Goal: Transaction & Acquisition: Purchase product/service

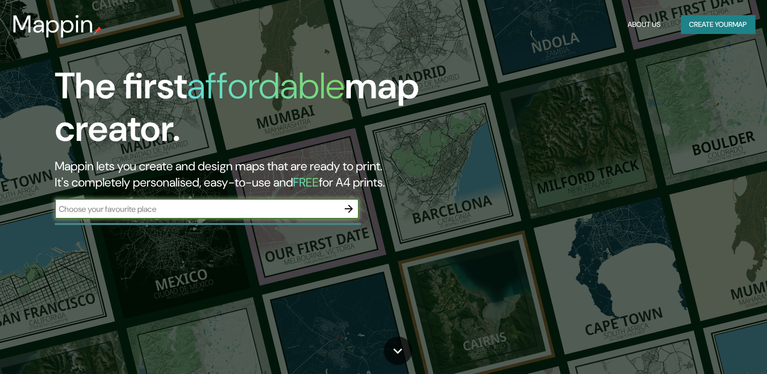
click at [179, 208] on input "text" at bounding box center [197, 209] width 284 height 12
type input "av cabildo 1580 [GEOGRAPHIC_DATA]"
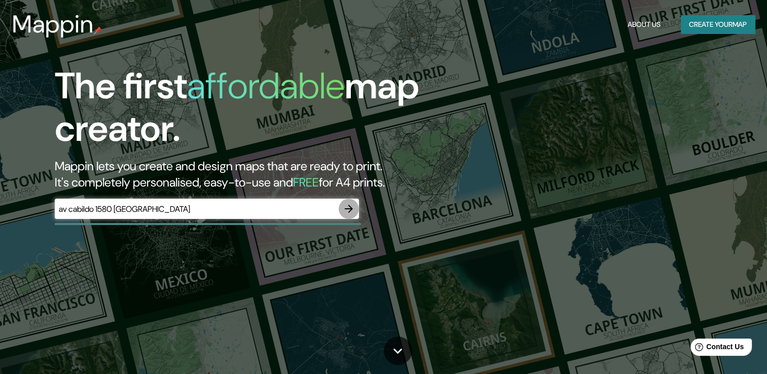
click at [354, 210] on icon "button" at bounding box center [349, 209] width 12 height 12
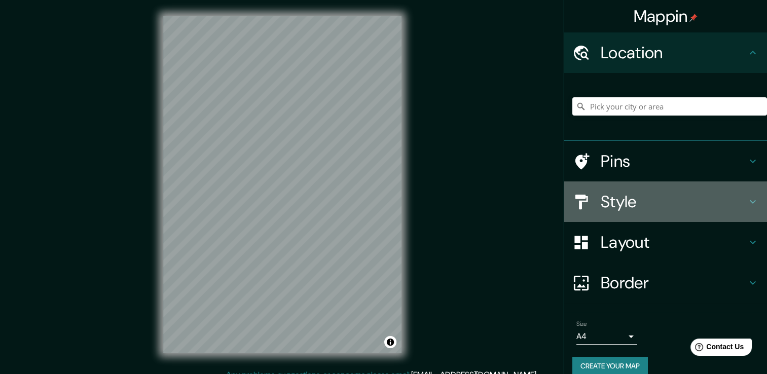
click at [670, 204] on h4 "Style" at bounding box center [674, 202] width 146 height 20
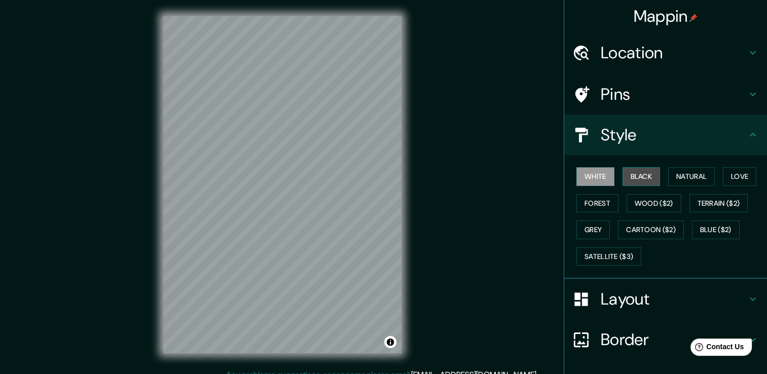
click at [641, 175] on button "Black" at bounding box center [641, 176] width 38 height 19
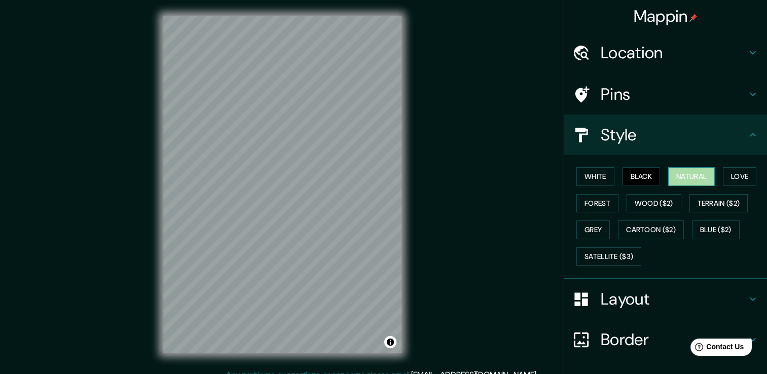
click at [673, 178] on button "Natural" at bounding box center [691, 176] width 47 height 19
click at [594, 175] on button "White" at bounding box center [595, 176] width 38 height 19
click at [734, 141] on h4 "Style" at bounding box center [674, 135] width 146 height 20
click at [672, 52] on h4 "Location" at bounding box center [674, 53] width 146 height 20
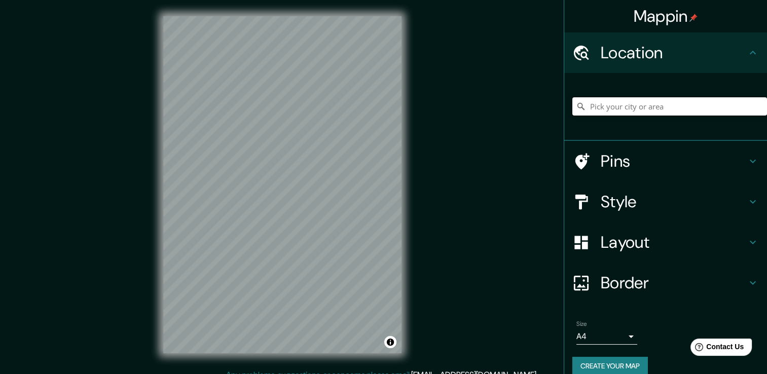
click at [648, 109] on input "Pick your city or area" at bounding box center [669, 106] width 195 height 18
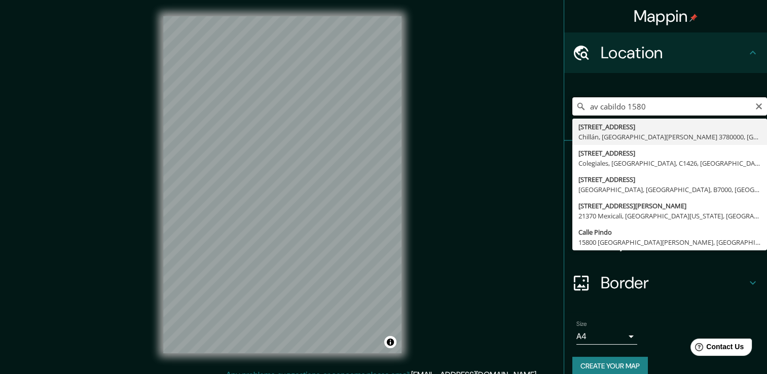
click at [686, 104] on input "av cabildo 1580" at bounding box center [669, 106] width 195 height 18
type input "av cabildo 1580 [GEOGRAPHIC_DATA]"
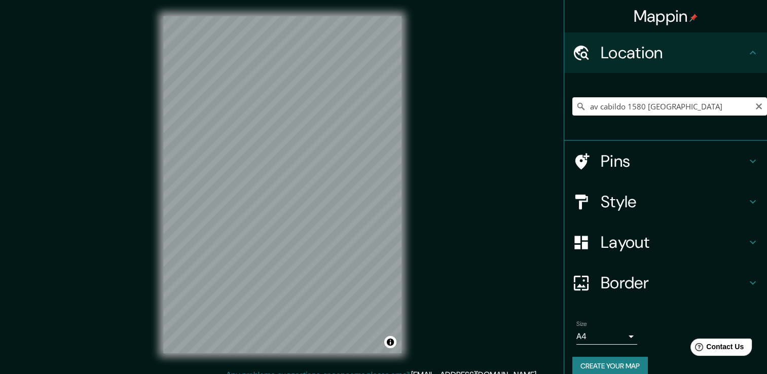
click at [755, 108] on icon "Clear" at bounding box center [759, 106] width 8 height 8
paste input "Av. [STREET_ADDRESS]"
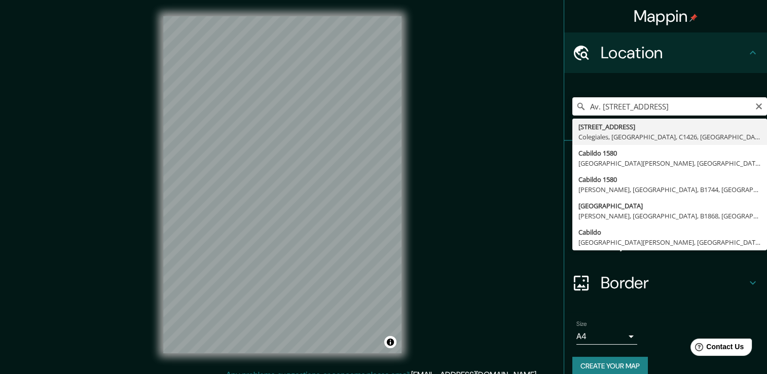
type input "[STREET_ADDRESS]"
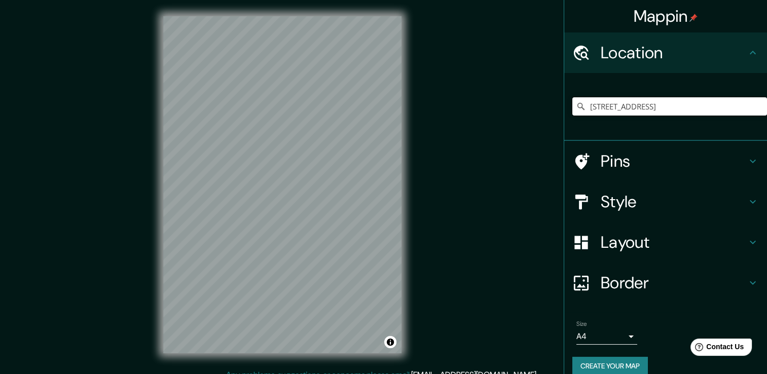
scroll to position [0, 0]
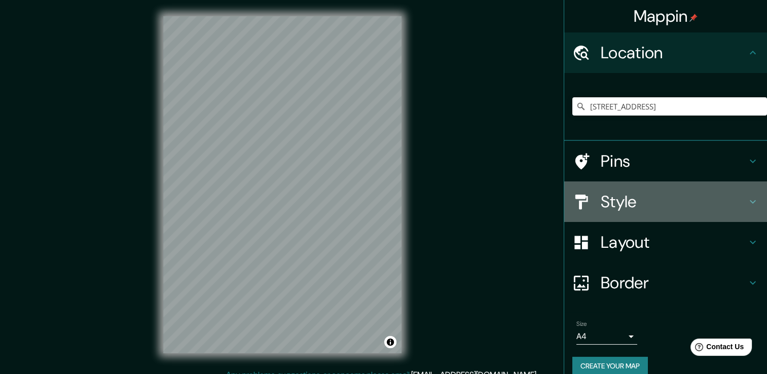
click at [631, 204] on h4 "Style" at bounding box center [674, 202] width 146 height 20
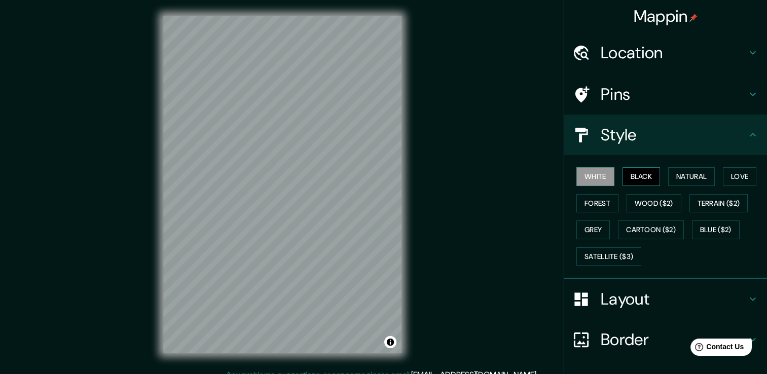
click at [635, 175] on button "Black" at bounding box center [641, 176] width 38 height 19
click at [680, 172] on button "Natural" at bounding box center [691, 176] width 47 height 19
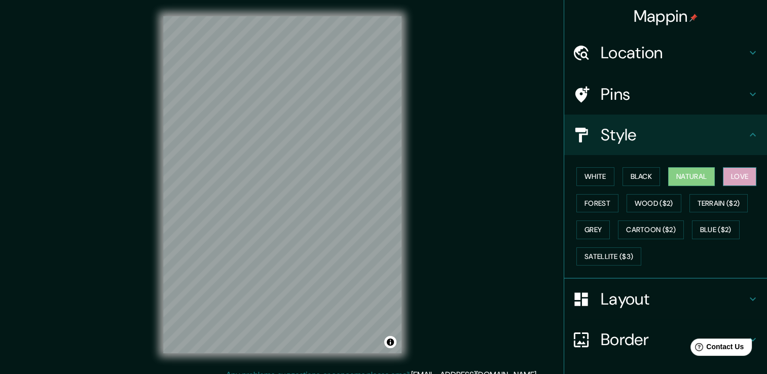
click at [725, 171] on button "Love" at bounding box center [739, 176] width 33 height 19
click at [588, 205] on button "Forest" at bounding box center [597, 203] width 42 height 19
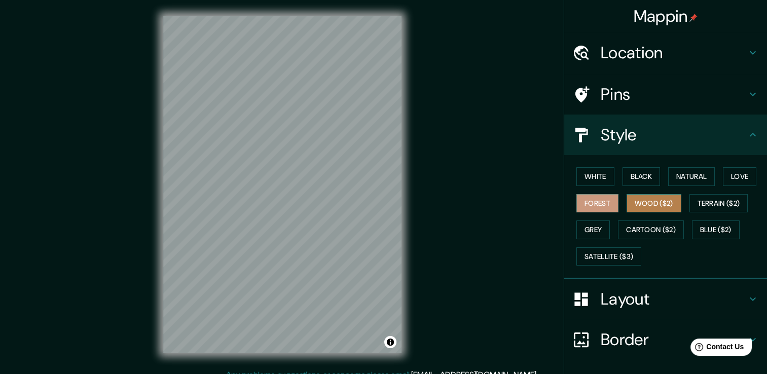
click at [645, 203] on button "Wood ($2)" at bounding box center [653, 203] width 55 height 19
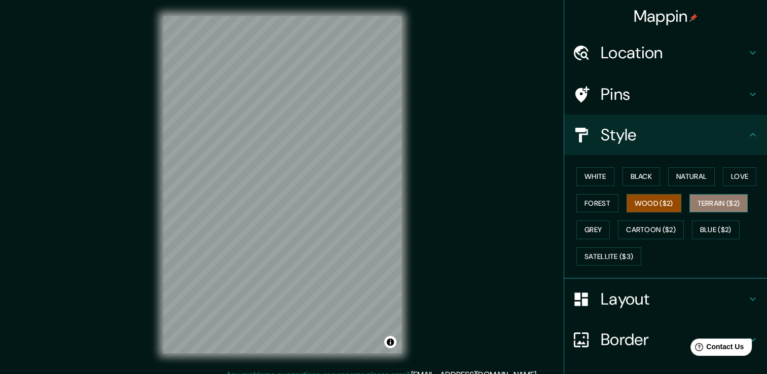
click at [717, 199] on button "Terrain ($2)" at bounding box center [718, 203] width 59 height 19
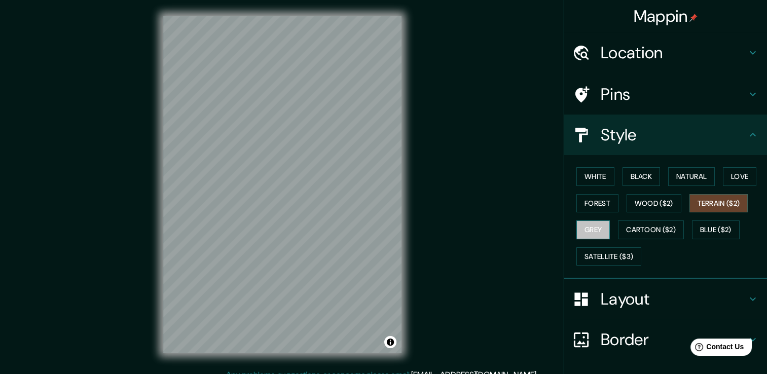
click at [583, 223] on button "Grey" at bounding box center [592, 229] width 33 height 19
click at [600, 173] on button "White" at bounding box center [595, 176] width 38 height 19
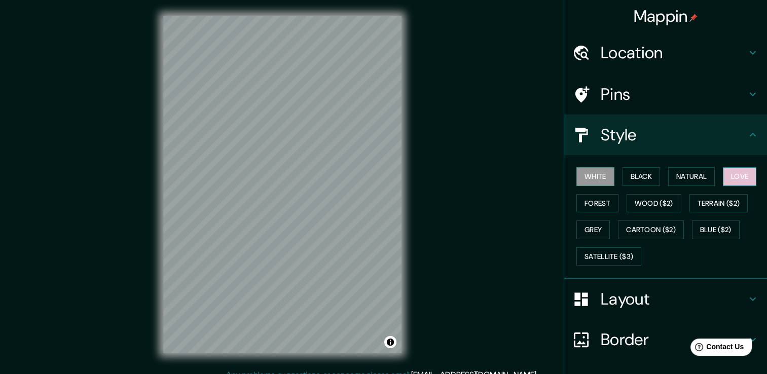
click at [746, 179] on button "Love" at bounding box center [739, 176] width 33 height 19
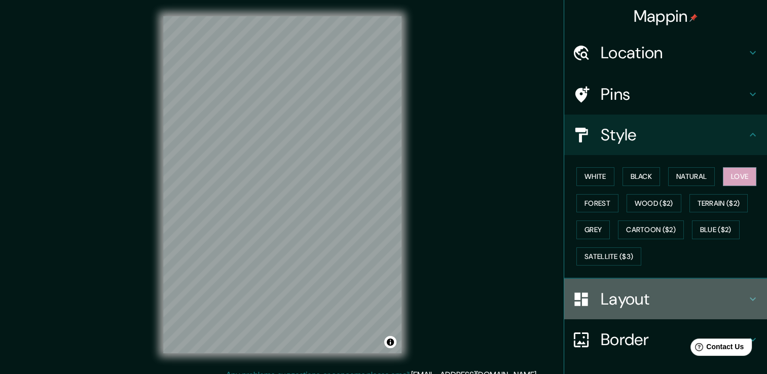
click at [619, 297] on h4 "Layout" at bounding box center [674, 299] width 146 height 20
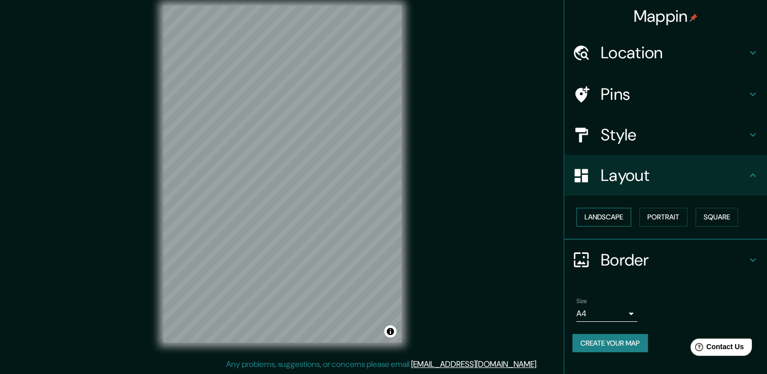
scroll to position [11, 0]
click at [624, 216] on button "Landscape" at bounding box center [603, 217] width 55 height 19
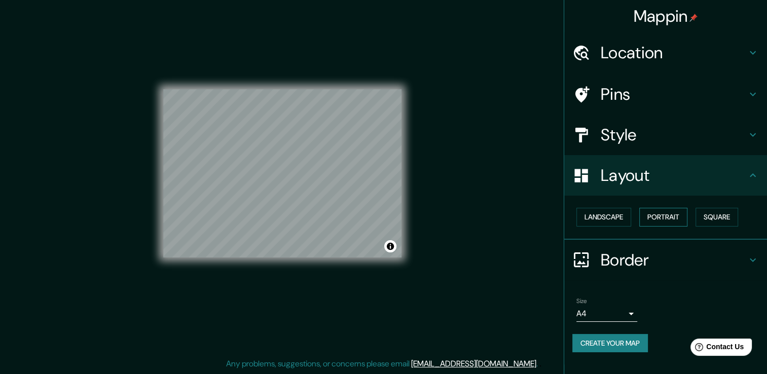
click at [660, 212] on button "Portrait" at bounding box center [663, 217] width 48 height 19
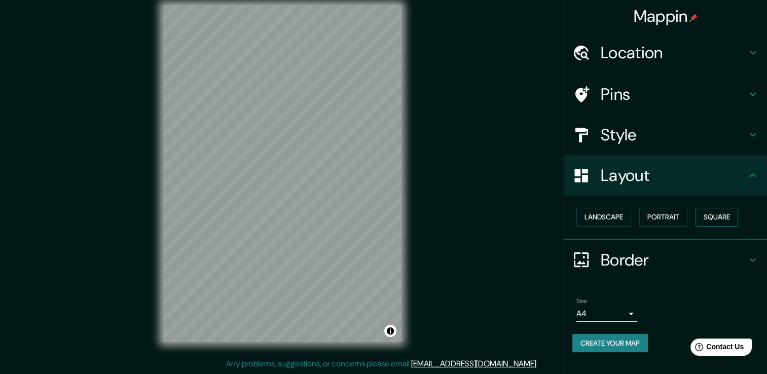
click at [724, 212] on button "Square" at bounding box center [716, 217] width 43 height 19
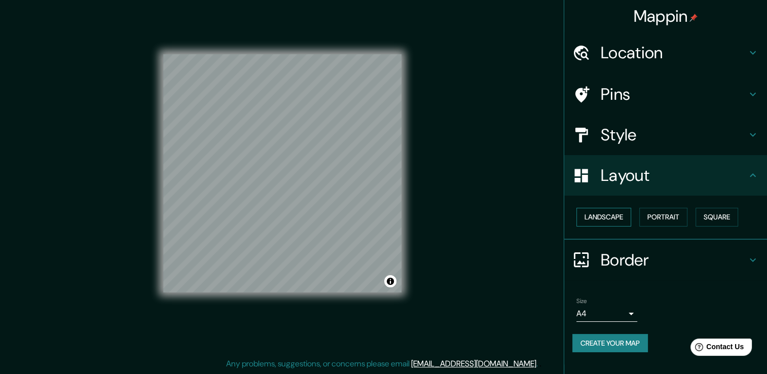
click at [607, 216] on button "Landscape" at bounding box center [603, 217] width 55 height 19
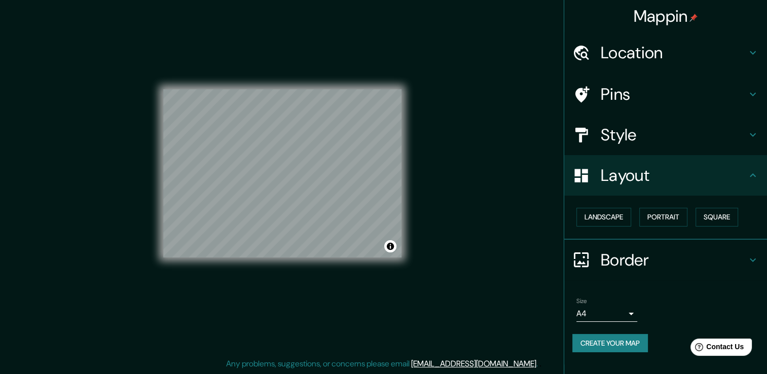
click at [647, 260] on h4 "Border" at bounding box center [674, 260] width 146 height 20
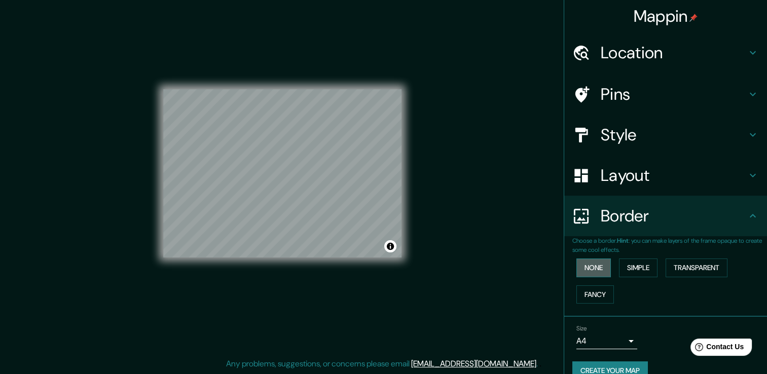
click at [581, 265] on button "None" at bounding box center [593, 267] width 34 height 19
click at [643, 264] on button "Simple" at bounding box center [638, 267] width 39 height 19
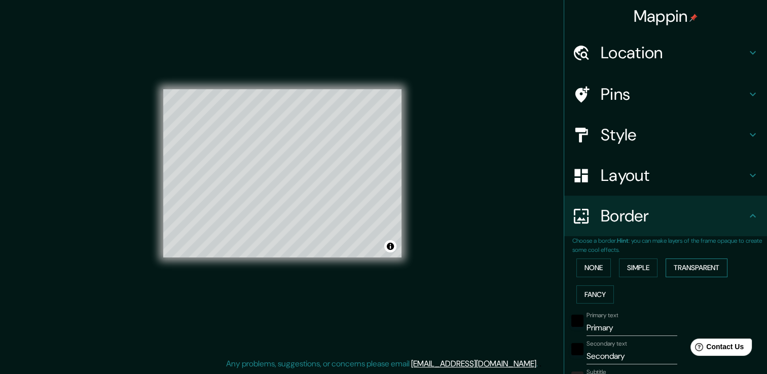
click at [684, 266] on button "Transparent" at bounding box center [696, 267] width 62 height 19
click at [590, 266] on button "None" at bounding box center [593, 267] width 34 height 19
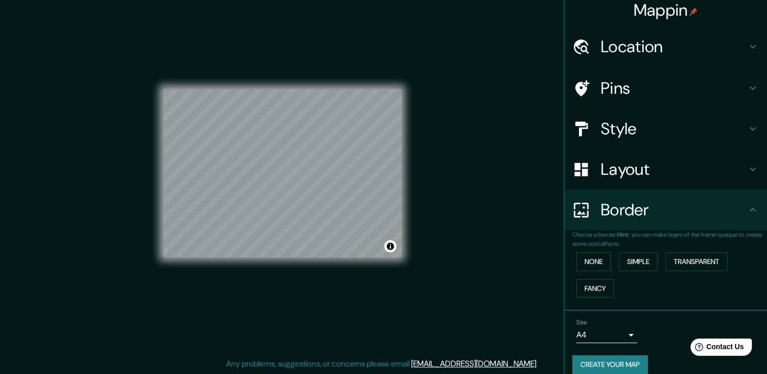
scroll to position [0, 0]
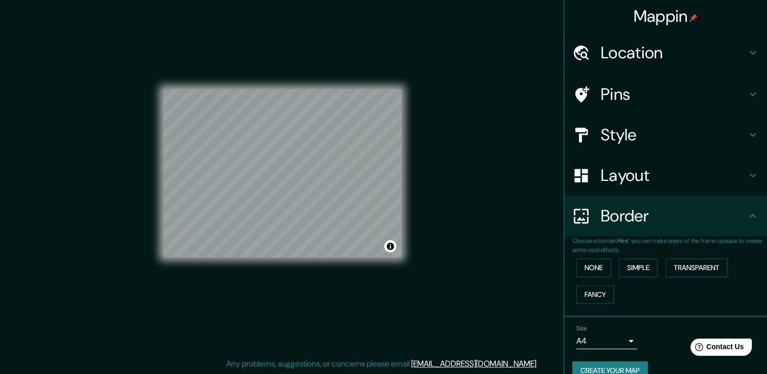
click at [621, 51] on h4 "Location" at bounding box center [674, 53] width 146 height 20
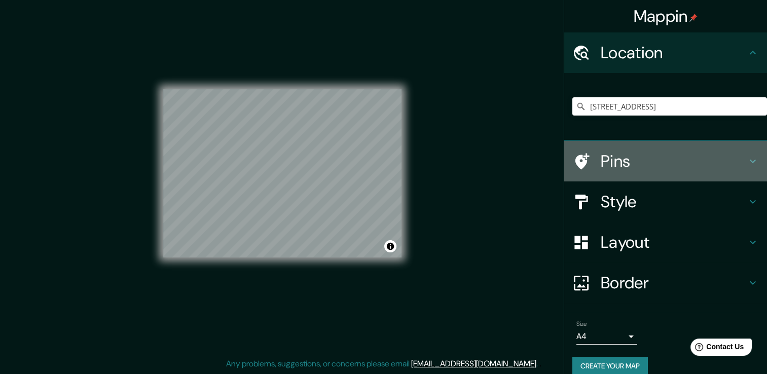
click at [611, 158] on h4 "Pins" at bounding box center [674, 161] width 146 height 20
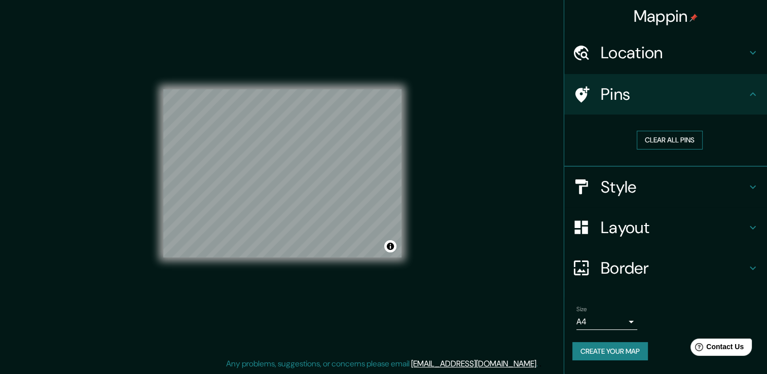
click at [657, 141] on button "Clear all pins" at bounding box center [670, 140] width 66 height 19
click at [653, 195] on h4 "Style" at bounding box center [674, 187] width 146 height 20
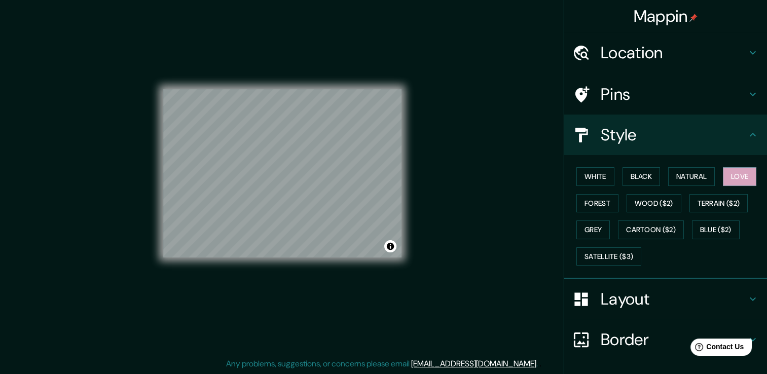
click at [643, 289] on h4 "Layout" at bounding box center [674, 299] width 146 height 20
